Goal: Information Seeking & Learning: Learn about a topic

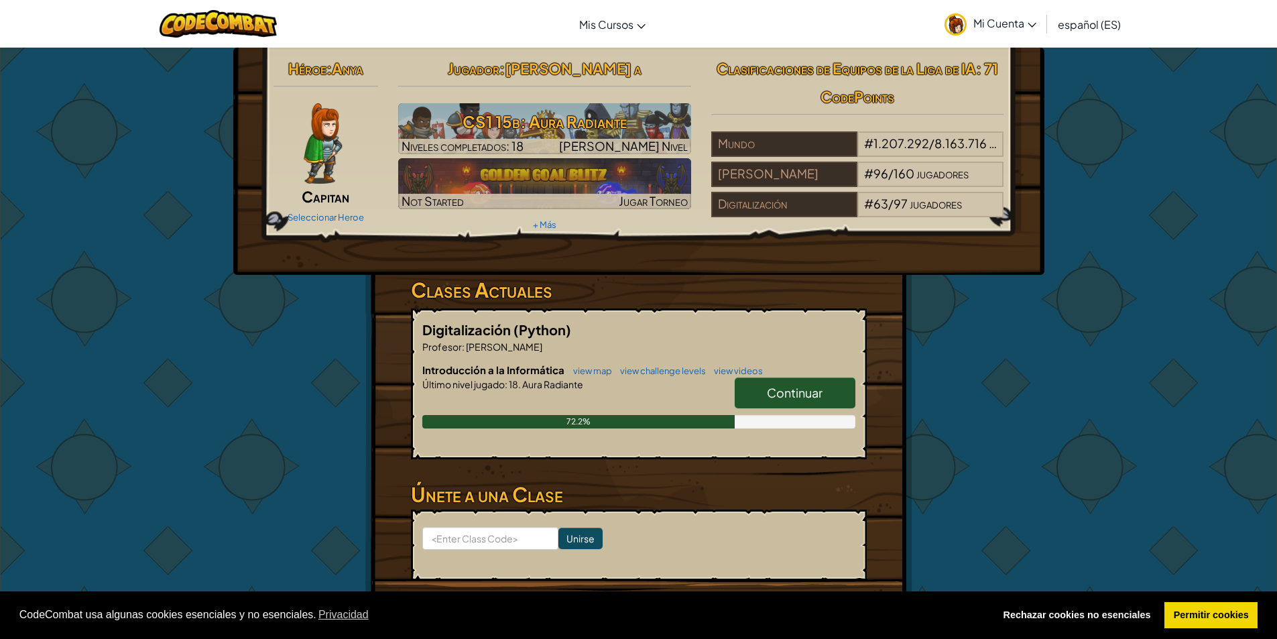
click at [803, 394] on span "Continuar" at bounding box center [795, 392] width 56 height 15
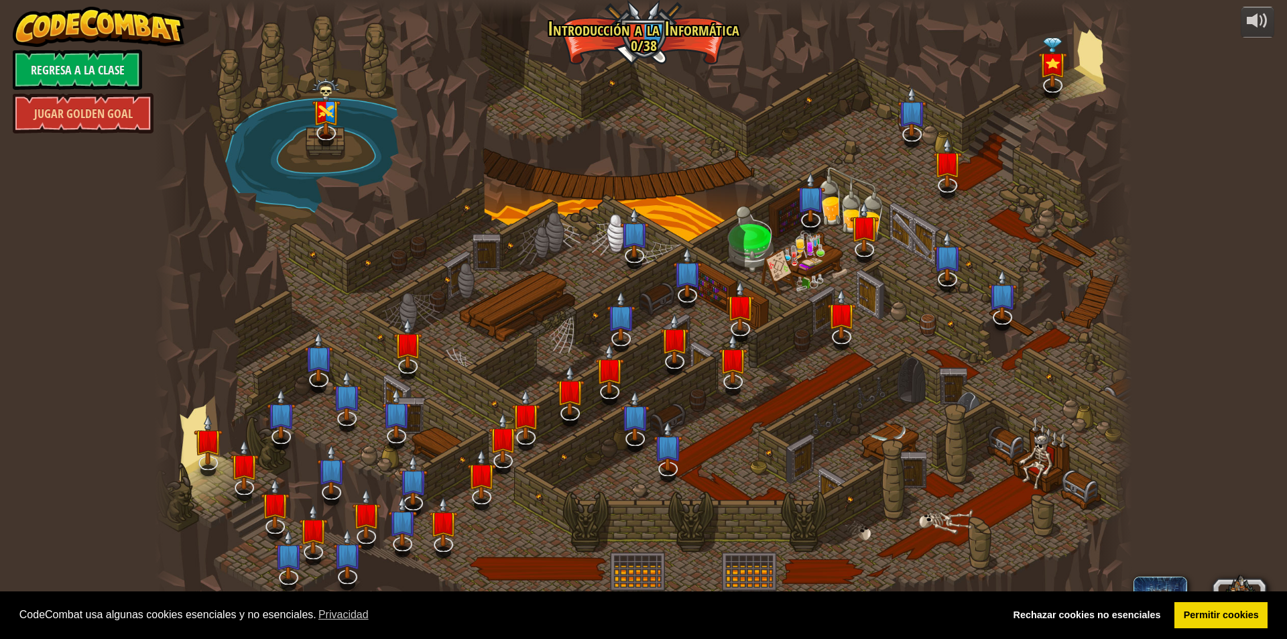
select select "es-ES"
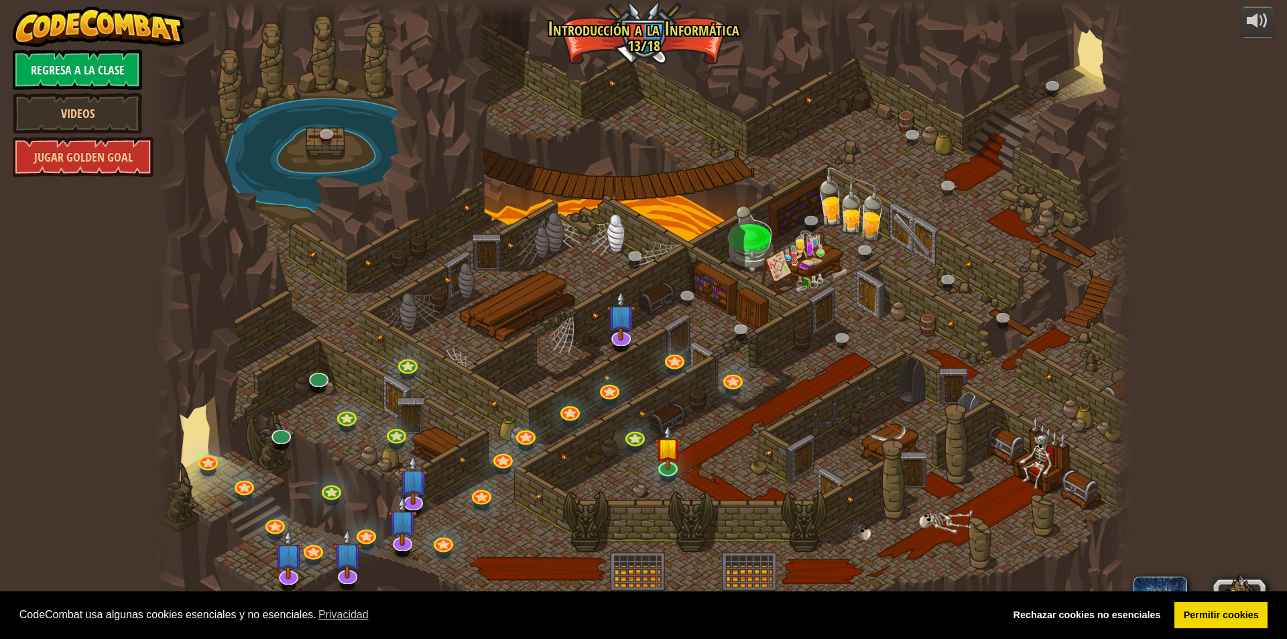
select select "es-ES"
click at [673, 465] on img at bounding box center [668, 436] width 26 height 60
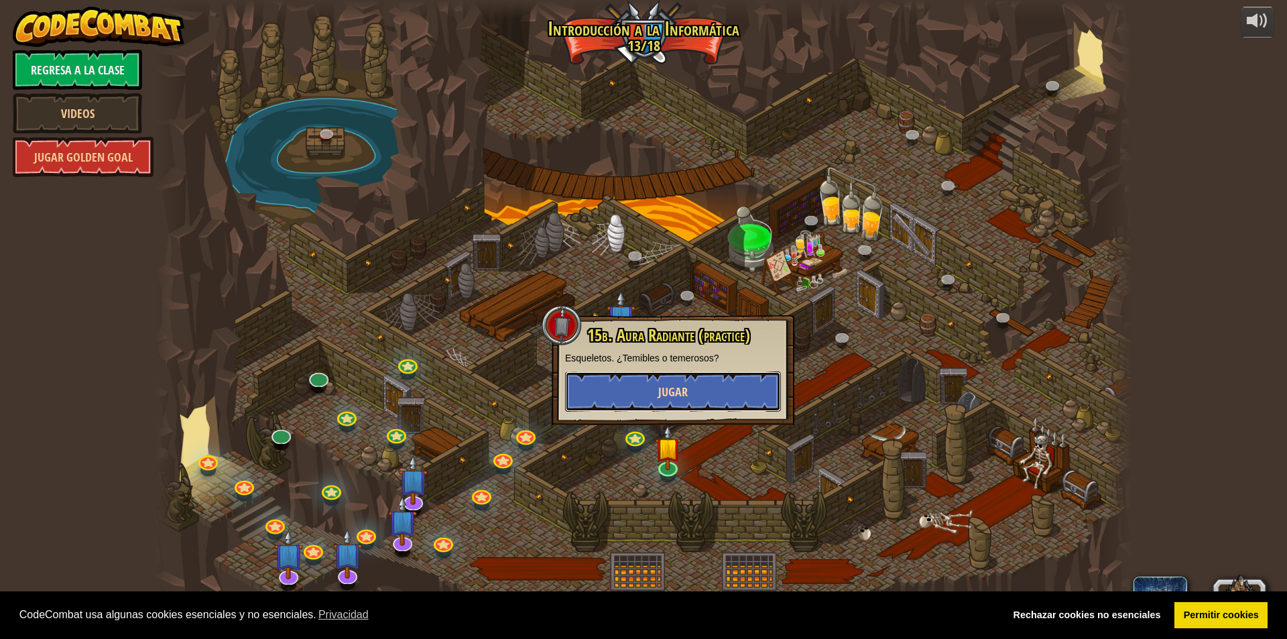
click at [684, 382] on button "Jugar" at bounding box center [673, 391] width 216 height 40
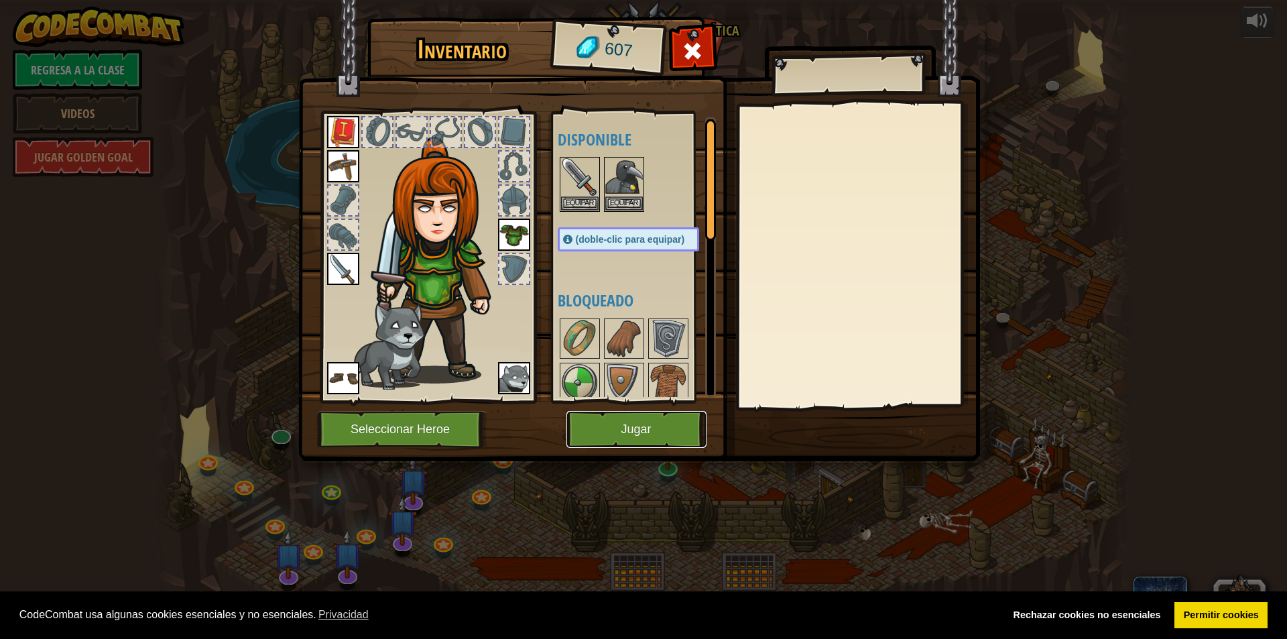
click at [663, 417] on button "Jugar" at bounding box center [636, 429] width 140 height 37
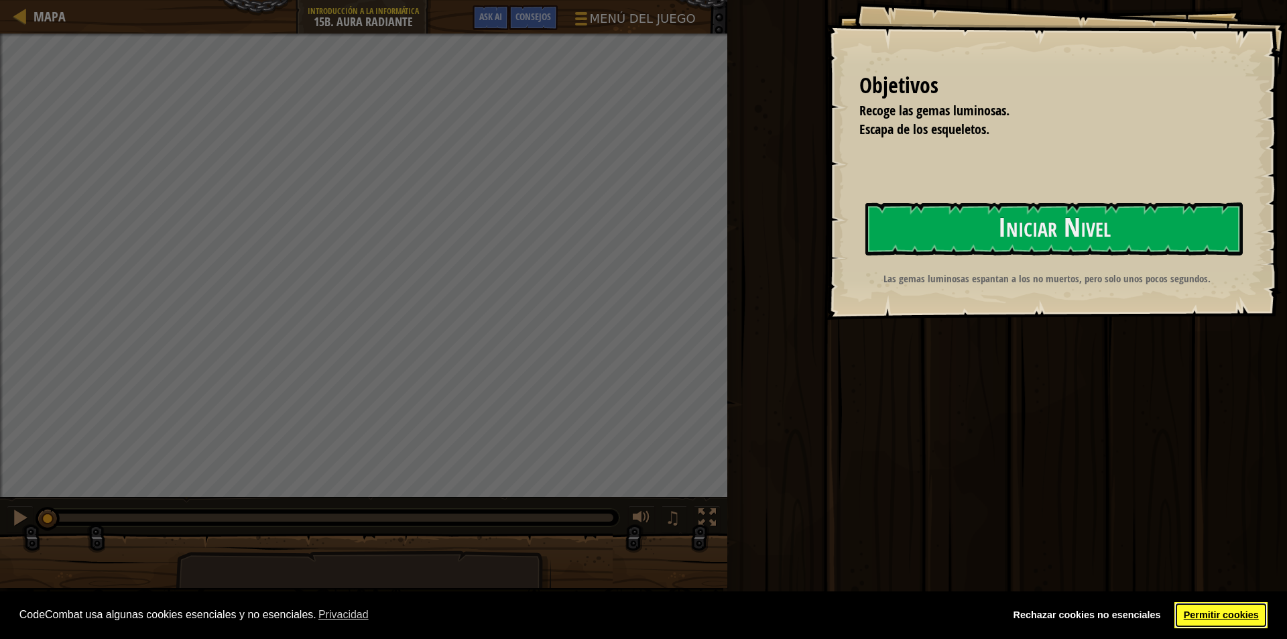
click at [1208, 620] on link "Permitir cookies" at bounding box center [1220, 615] width 93 height 27
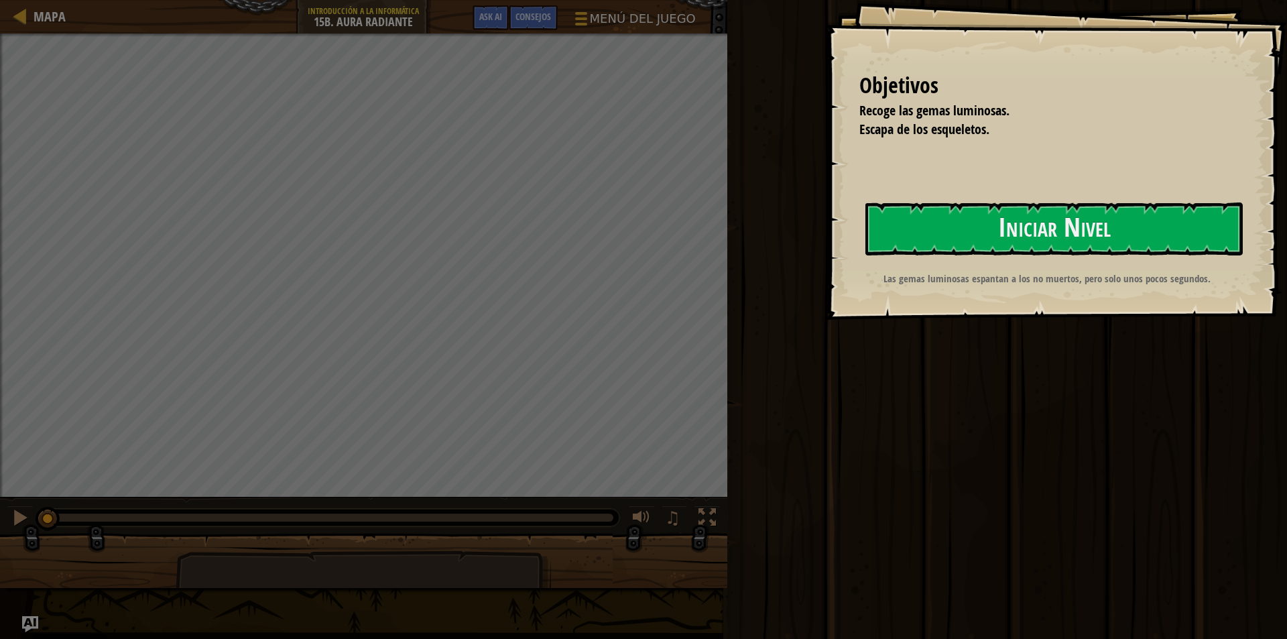
select select "es-ES"
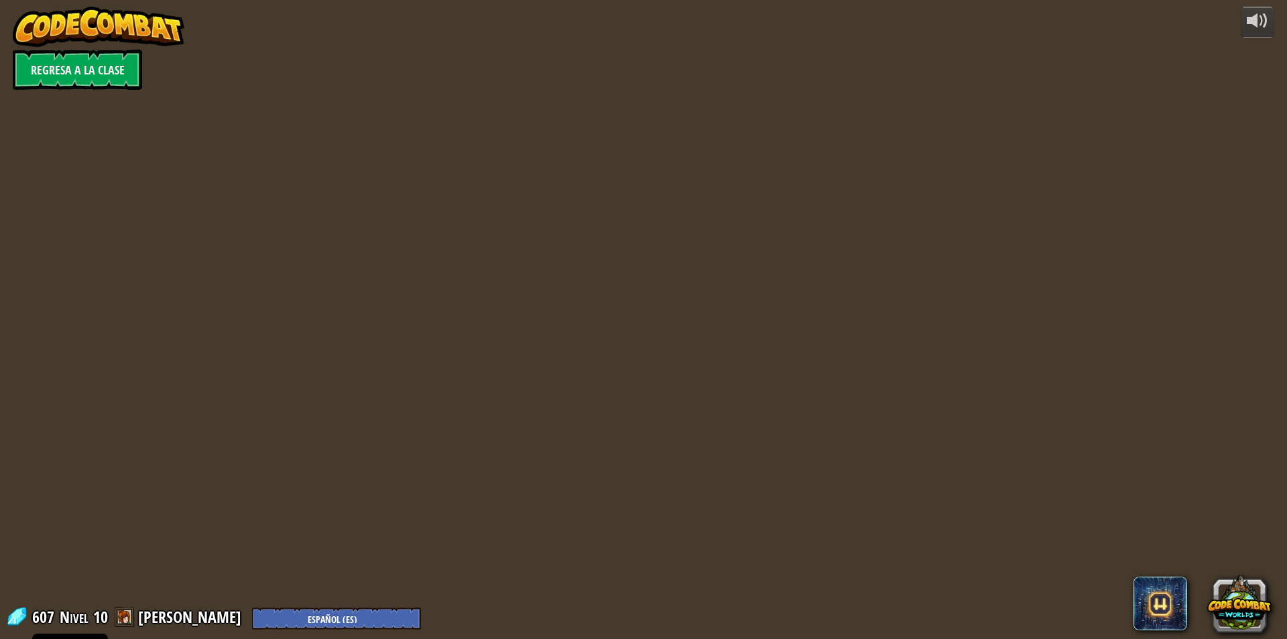
select select "es-ES"
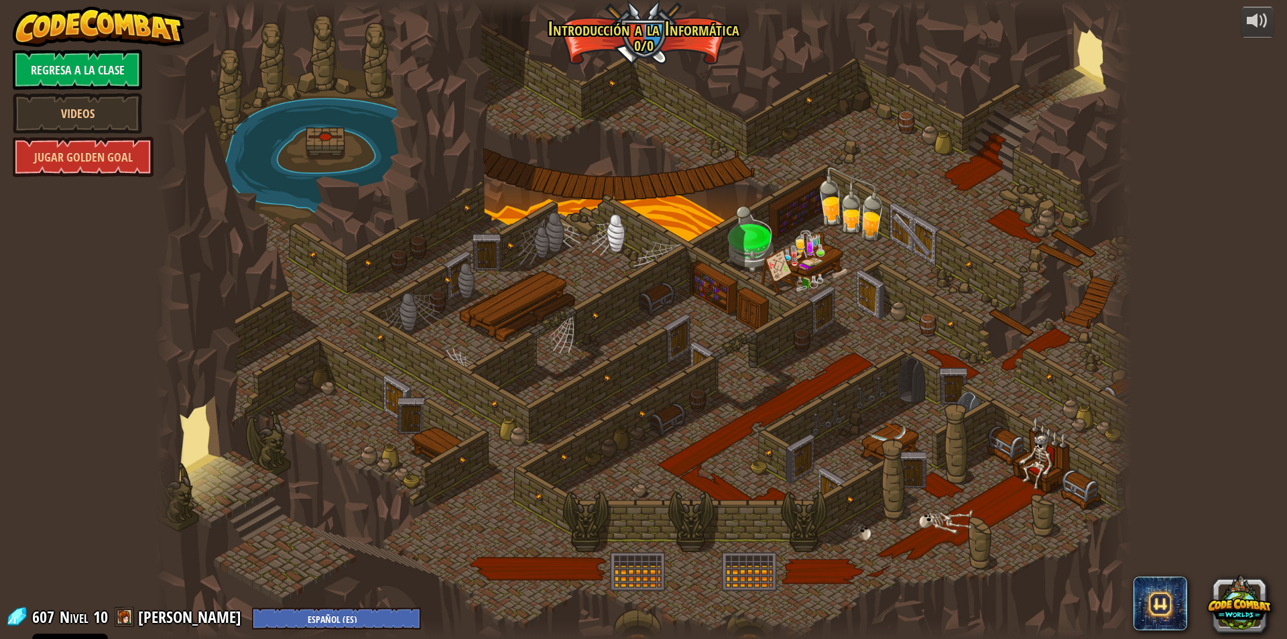
select select "es-ES"
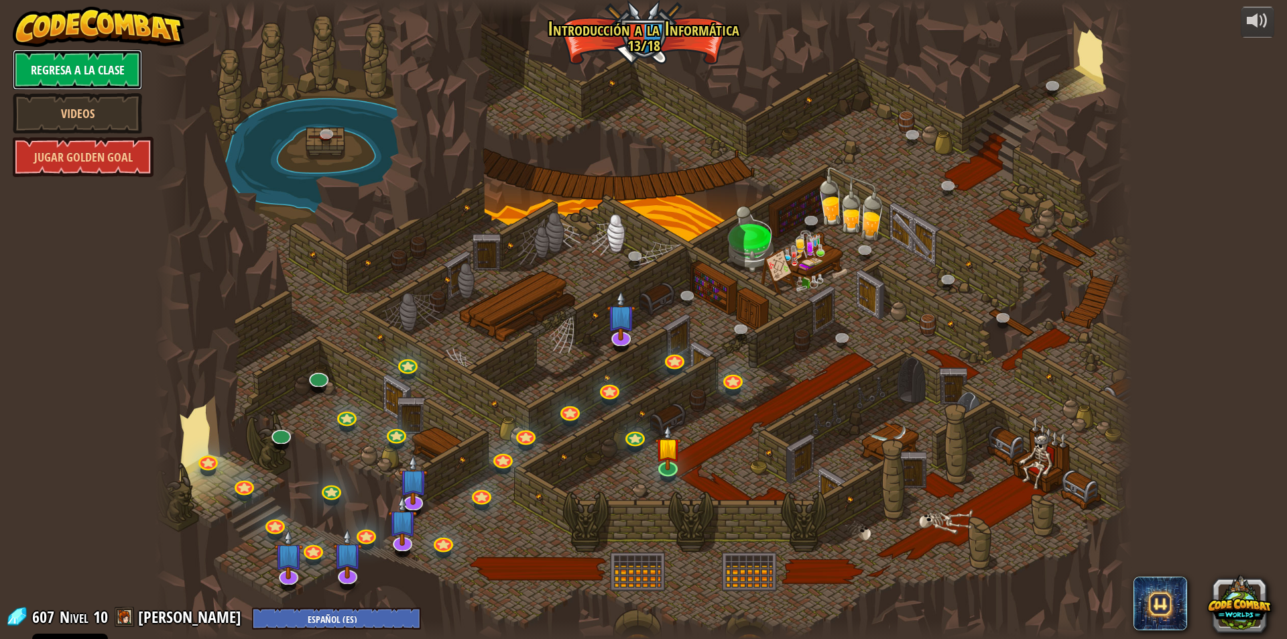
click at [94, 76] on link "Regresa a la clase" at bounding box center [77, 70] width 129 height 40
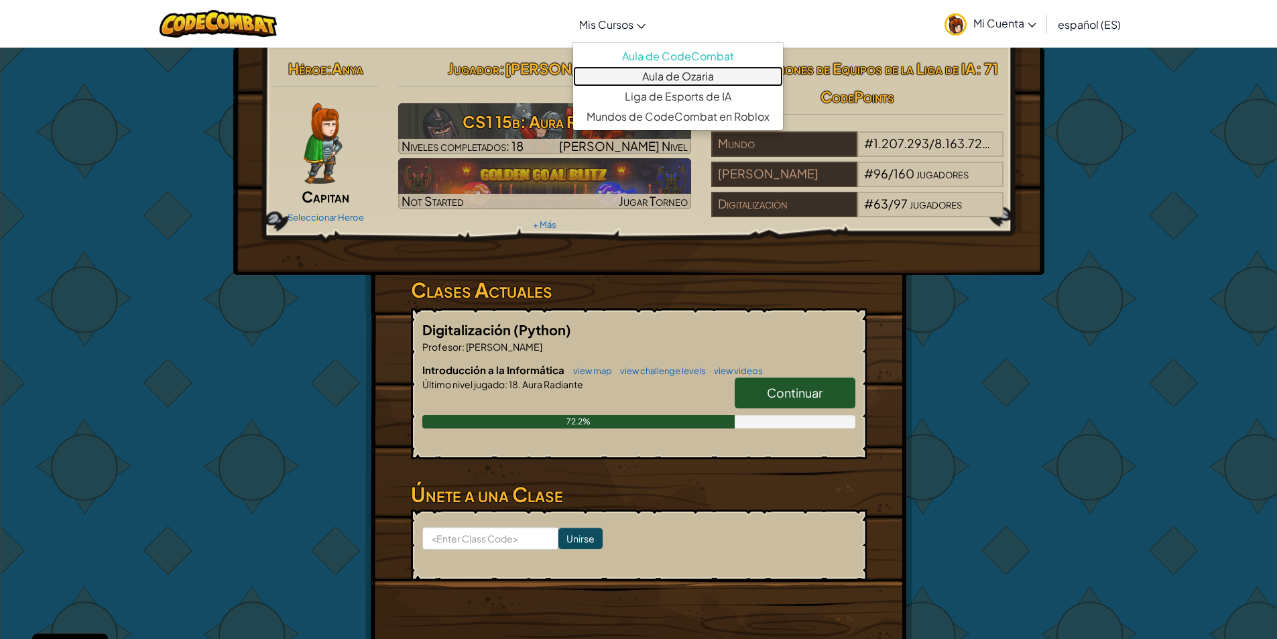
click at [667, 73] on link "Aula de Ozaria" at bounding box center [678, 76] width 210 height 20
